Goal: Information Seeking & Learning: Learn about a topic

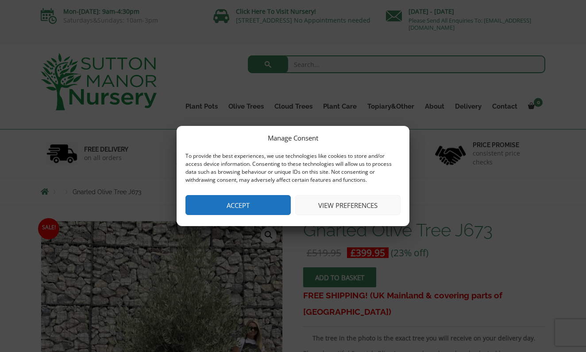
click at [342, 205] on button "View preferences" at bounding box center [347, 205] width 105 height 20
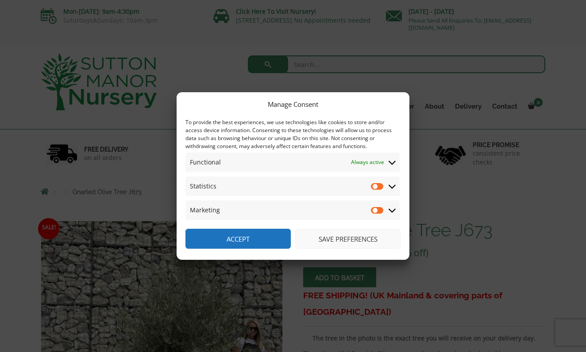
click at [319, 239] on button "Save preferences" at bounding box center [347, 238] width 105 height 20
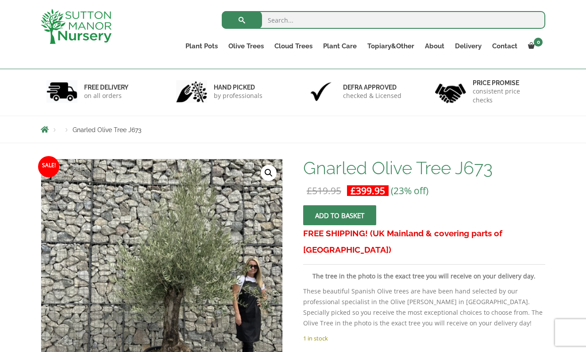
scroll to position [44, 0]
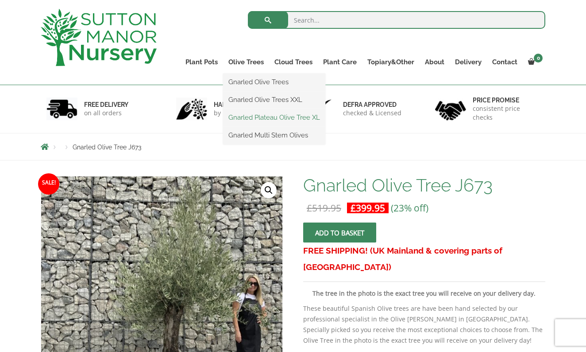
click at [266, 120] on link "Gnarled Plateau Olive Tree XL" at bounding box center [274, 117] width 102 height 13
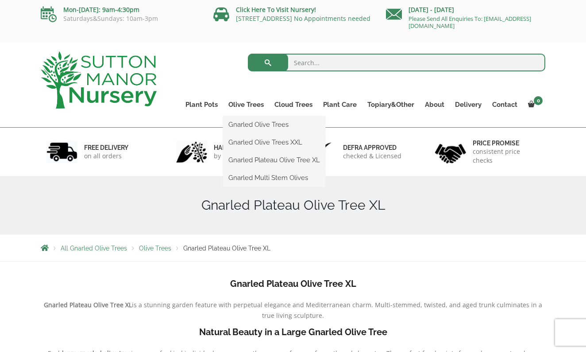
scroll to position [2, 0]
click at [259, 123] on link "Gnarled Olive Trees" at bounding box center [274, 124] width 102 height 13
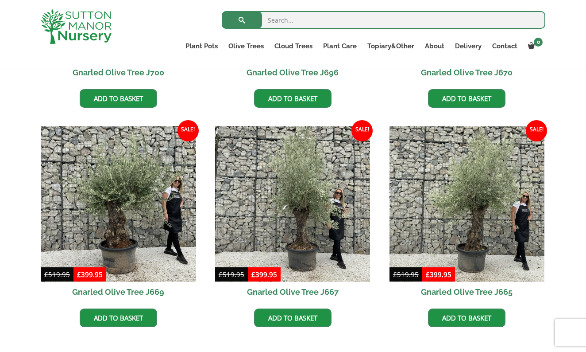
scroll to position [680, 0]
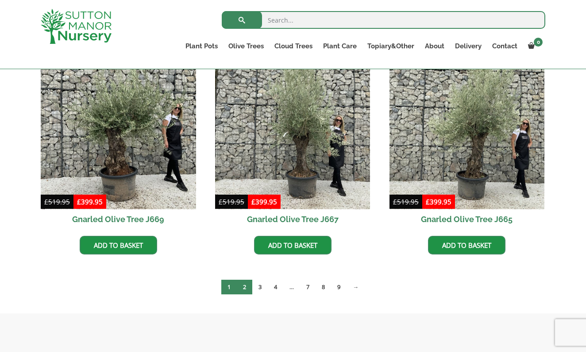
click at [247, 285] on link "2" at bounding box center [244, 286] width 15 height 15
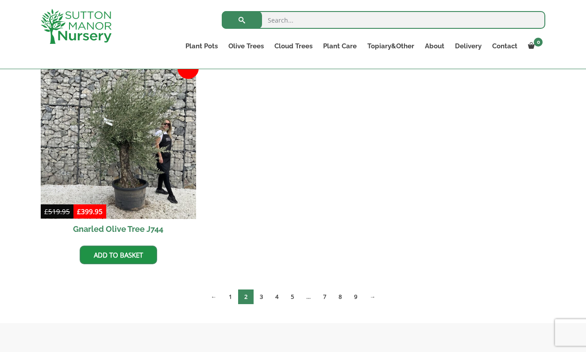
scroll to position [951, 0]
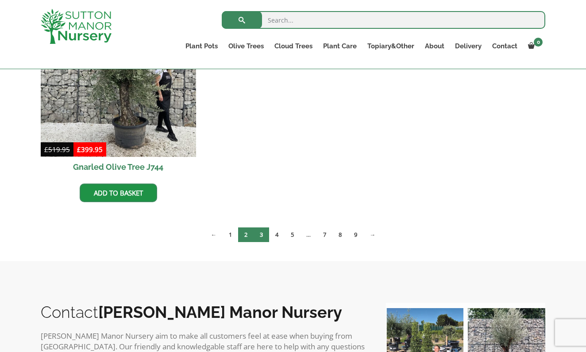
click at [263, 237] on link "3" at bounding box center [261, 234] width 15 height 15
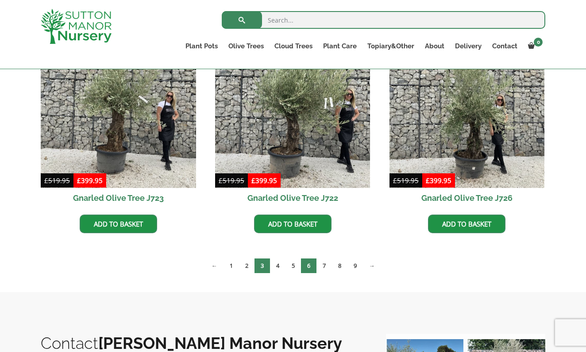
scroll to position [701, 0]
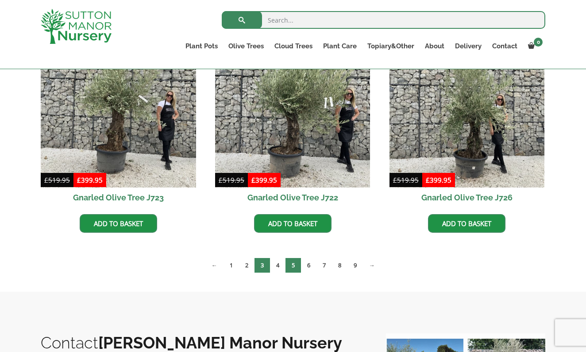
click at [291, 267] on link "5" at bounding box center [293, 265] width 15 height 15
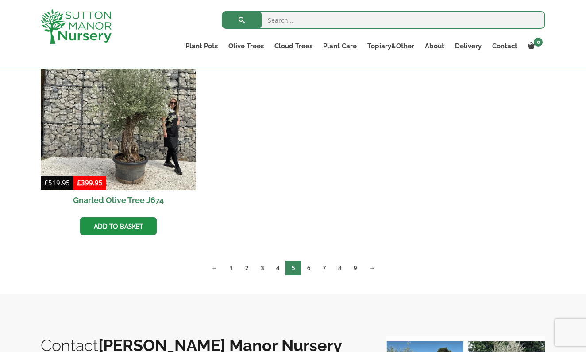
scroll to position [1357, 0]
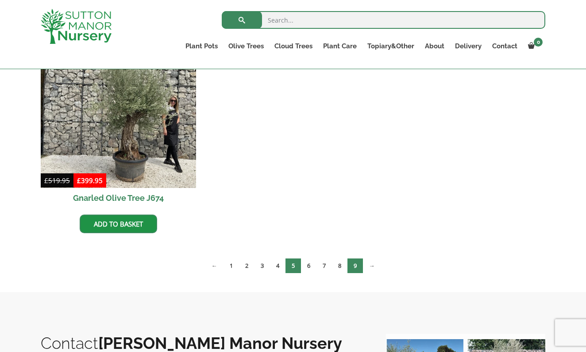
click at [362, 263] on link "9" at bounding box center [355, 265] width 15 height 15
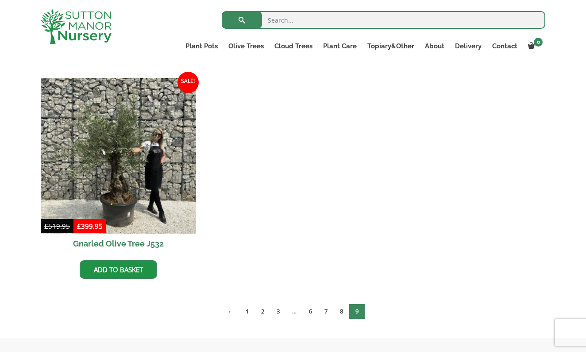
scroll to position [222, 0]
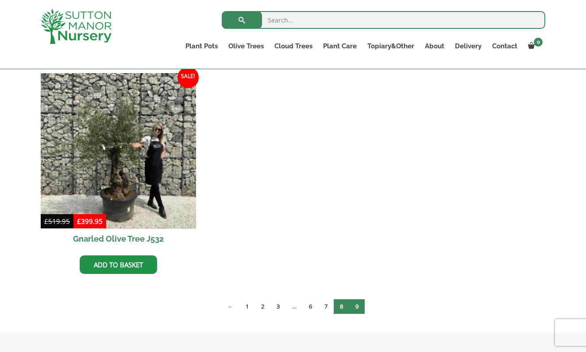
click at [342, 302] on link "8" at bounding box center [341, 306] width 15 height 15
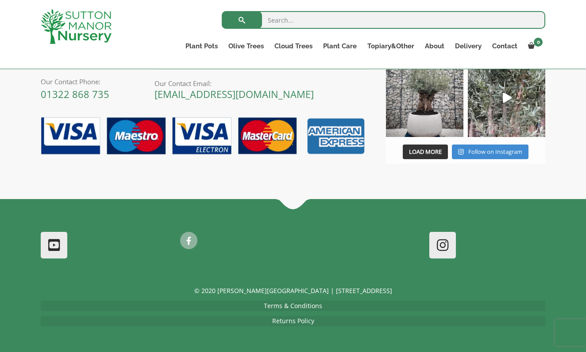
scroll to position [1719, 0]
